Goal: Information Seeking & Learning: Learn about a topic

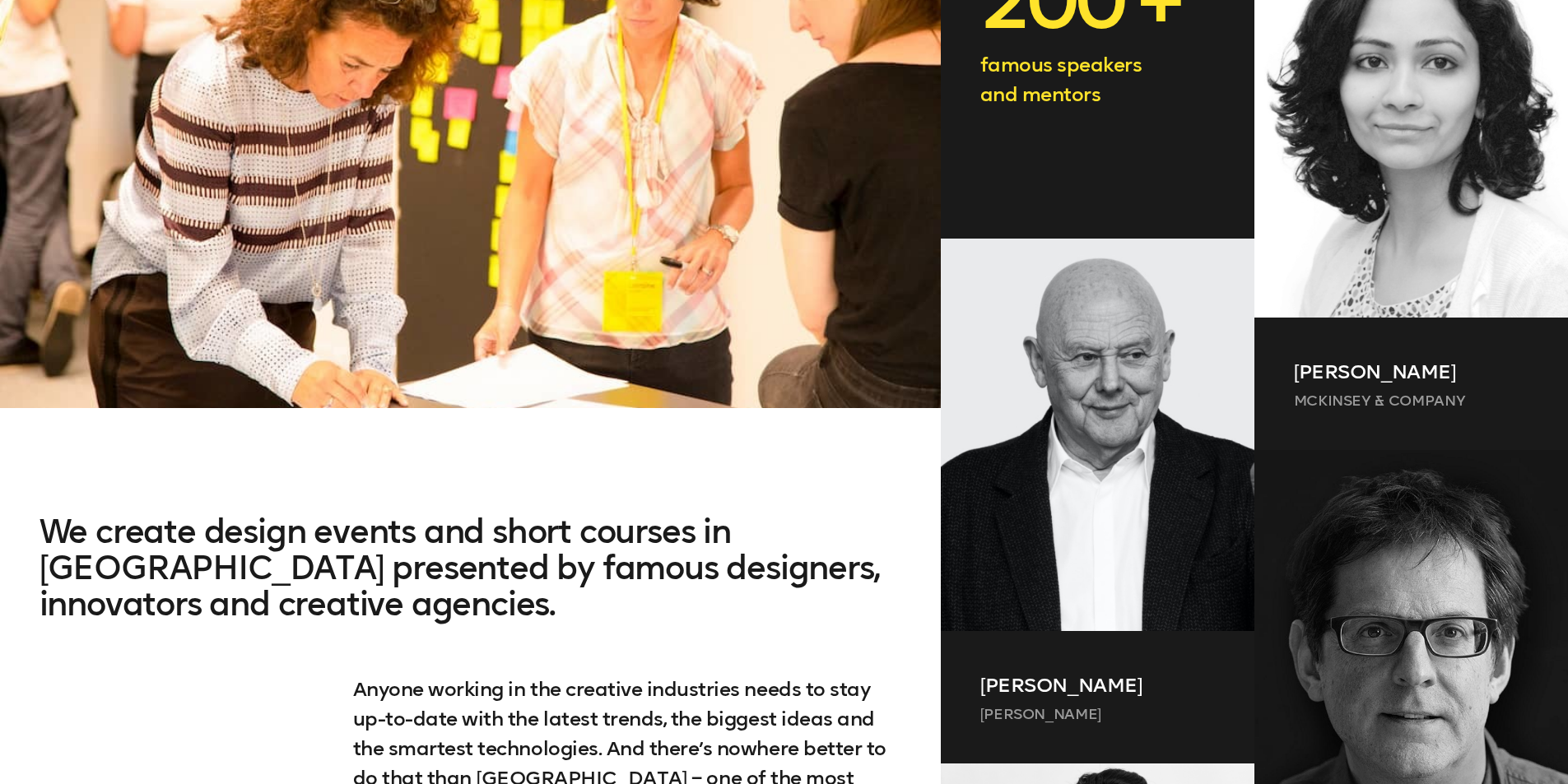
scroll to position [1070, 0]
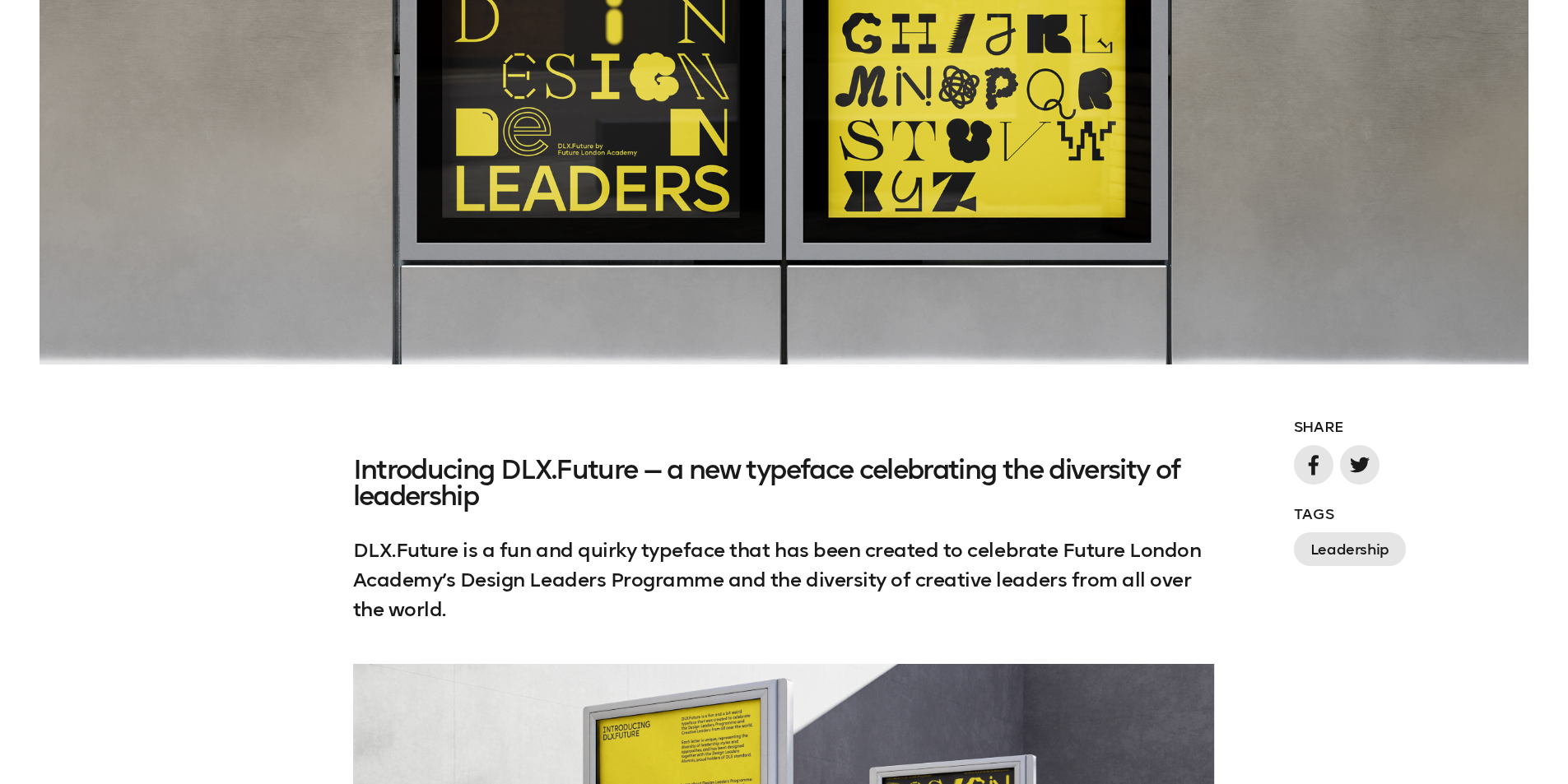
scroll to position [823, 0]
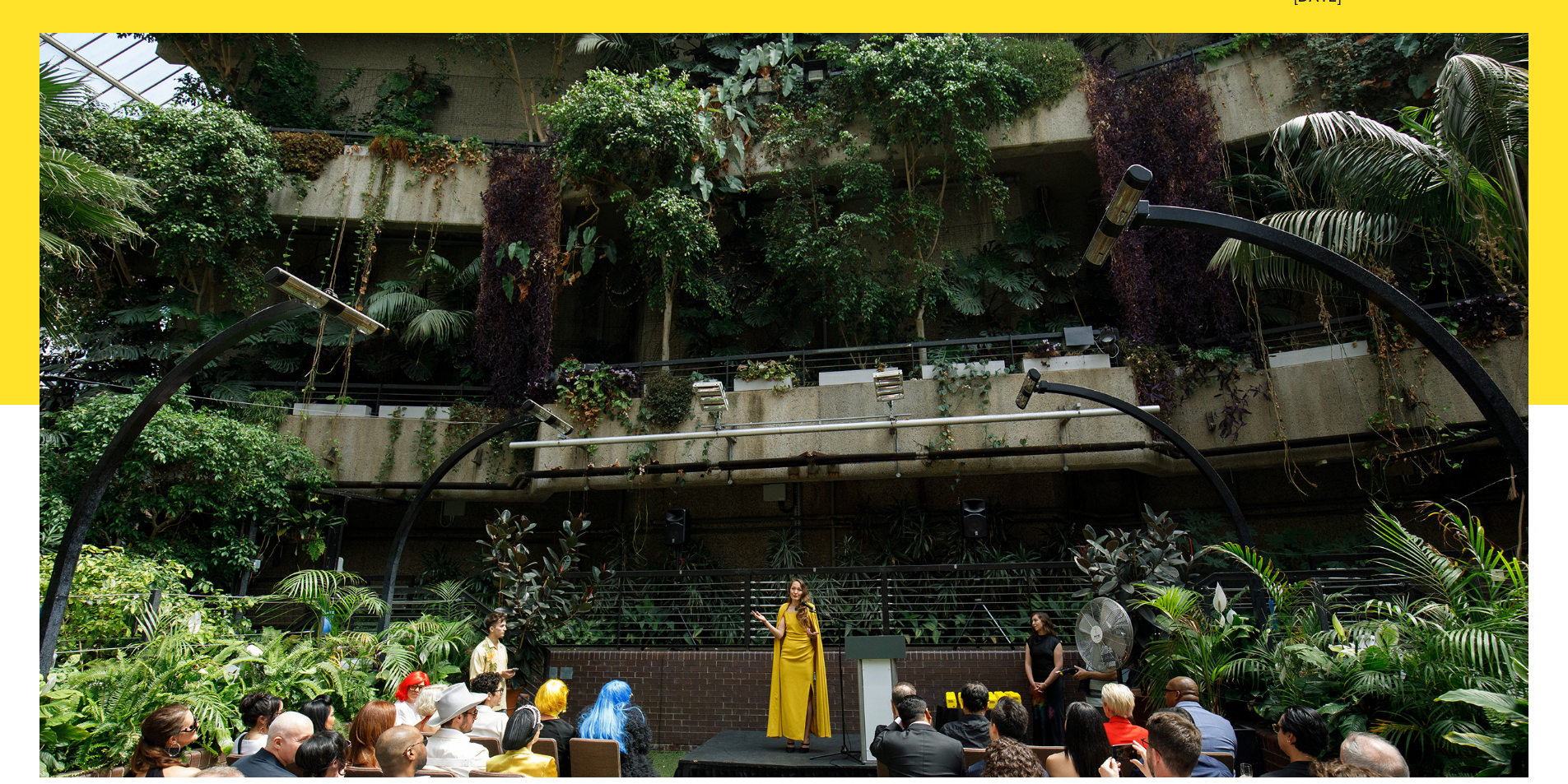
scroll to position [165, 0]
